Goal: Task Accomplishment & Management: Use online tool/utility

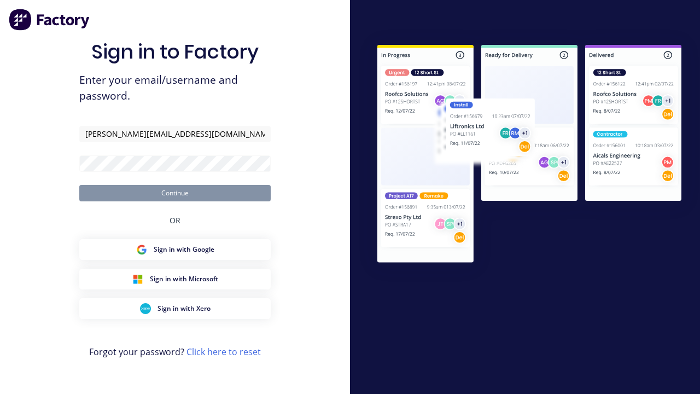
type input "[PERSON_NAME][EMAIL_ADDRESS][DOMAIN_NAME]"
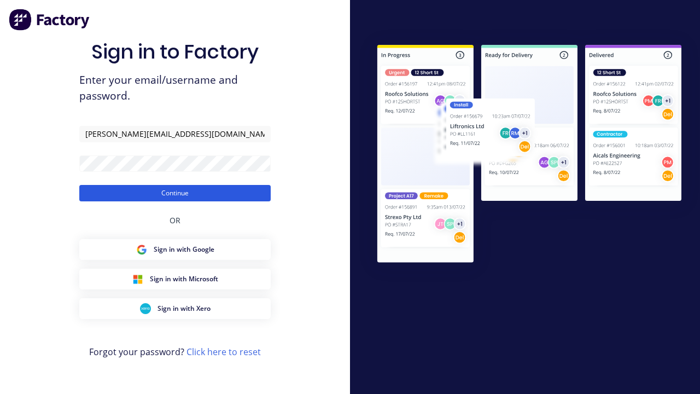
click at [175, 192] on button "Continue" at bounding box center [174, 193] width 191 height 16
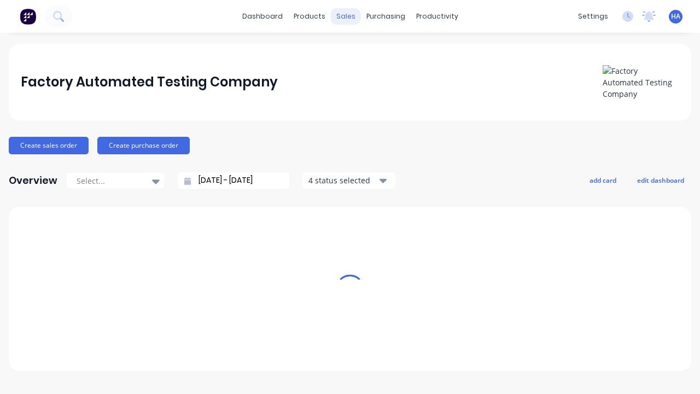
click at [346, 16] on div "sales" at bounding box center [346, 16] width 30 height 16
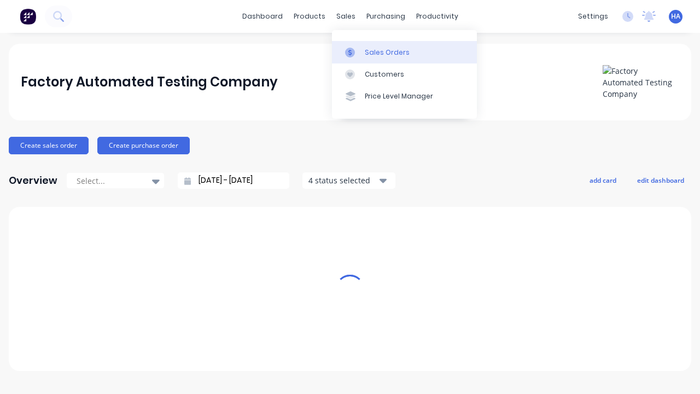
click at [404, 52] on link "Sales Orders" at bounding box center [404, 52] width 145 height 22
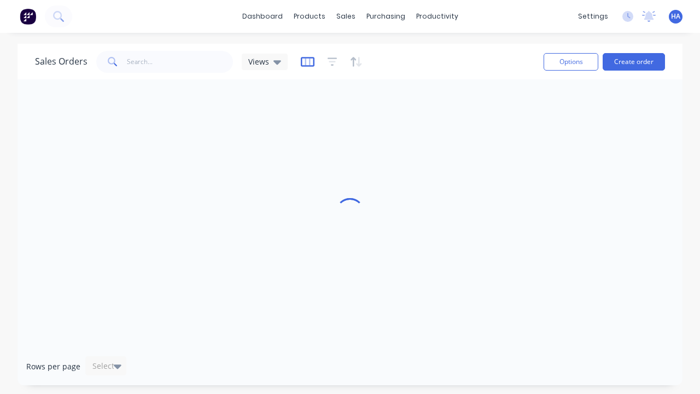
click at [306, 61] on icon "button" at bounding box center [308, 61] width 14 height 11
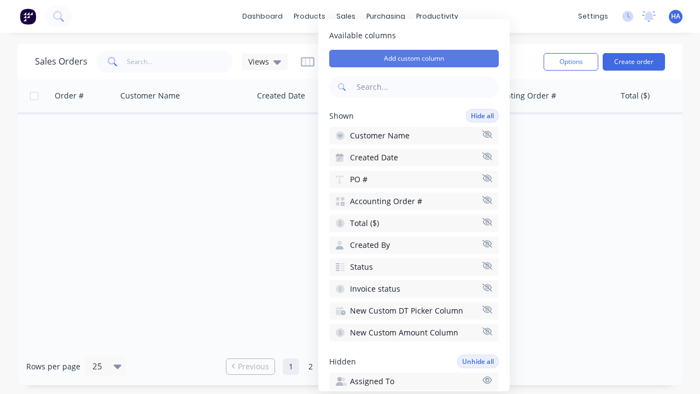
click at [414, 59] on button "Add custom column" at bounding box center [414, 58] width 170 height 17
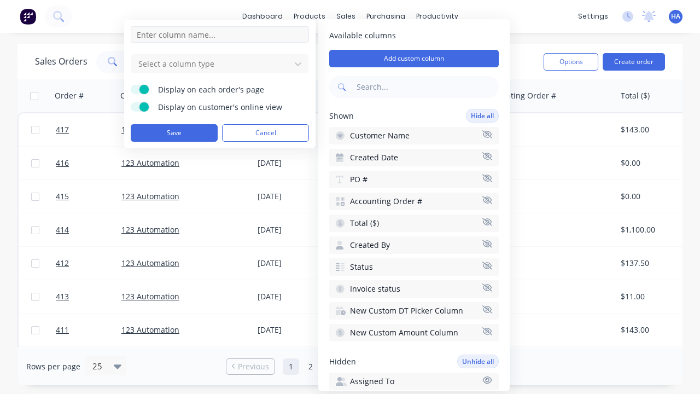
click at [220, 34] on input at bounding box center [220, 34] width 178 height 16
type input "New Custom DT Picker Column"
click at [211, 63] on div at bounding box center [211, 64] width 148 height 14
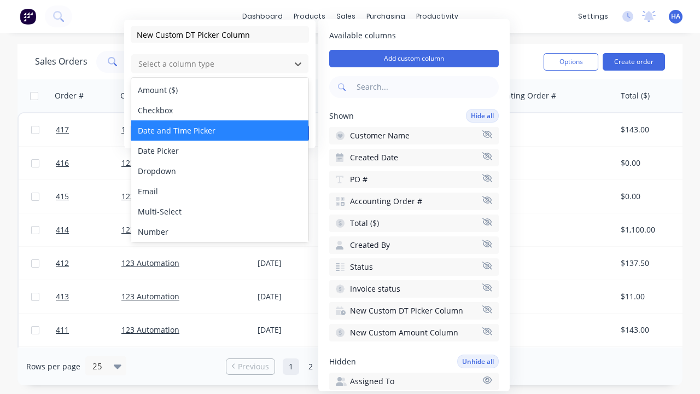
click at [220, 130] on div "Date and Time Picker" at bounding box center [219, 130] width 177 height 20
